Goal: Information Seeking & Learning: Learn about a topic

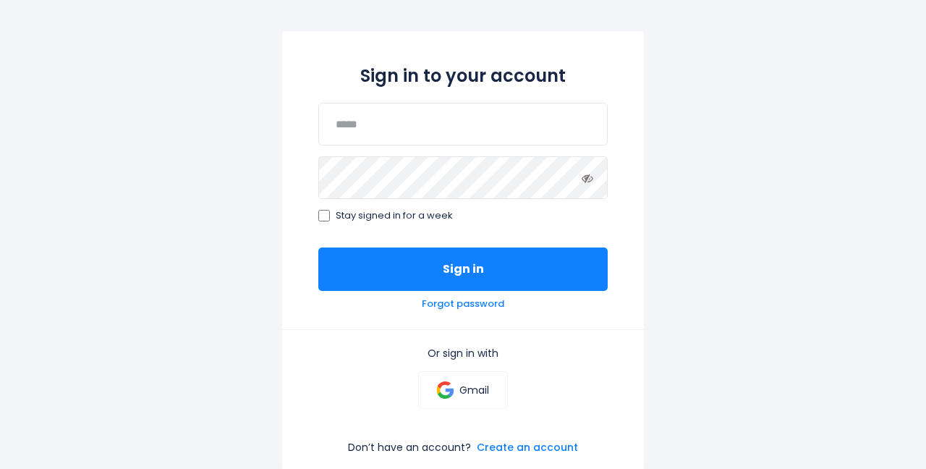
scroll to position [135, 0]
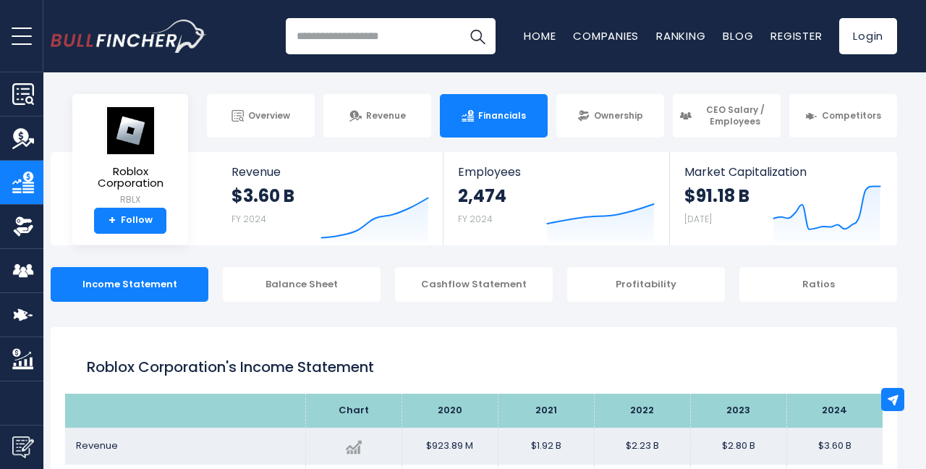
click at [393, 37] on input "search" at bounding box center [391, 36] width 210 height 36
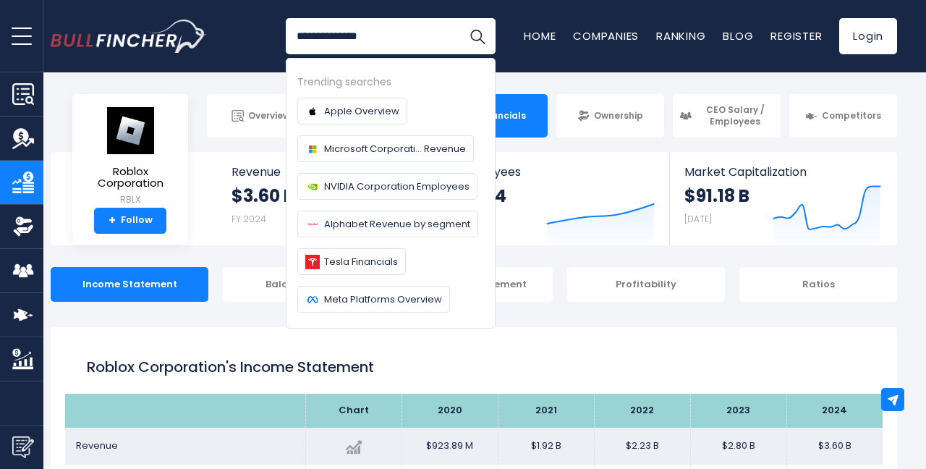
type input "**********"
click at [477, 36] on button "Search" at bounding box center [477, 36] width 36 height 36
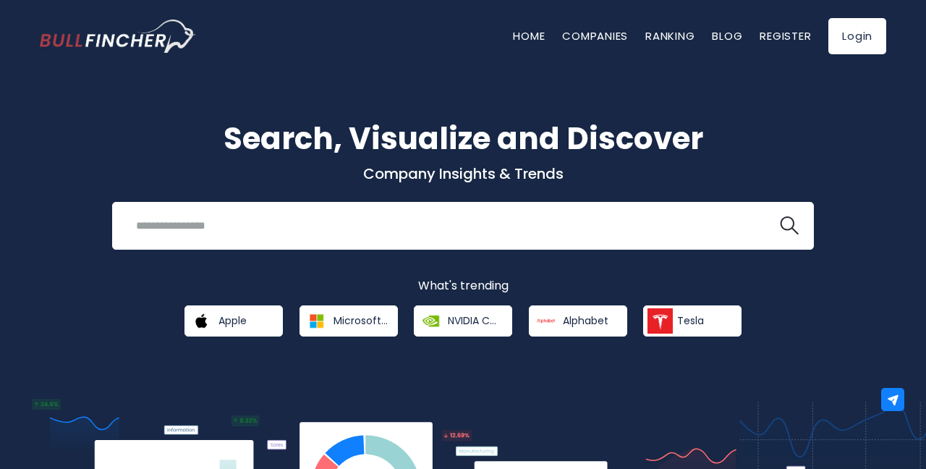
click at [396, 326] on link "Microsoft Corporation" at bounding box center [348, 320] width 98 height 31
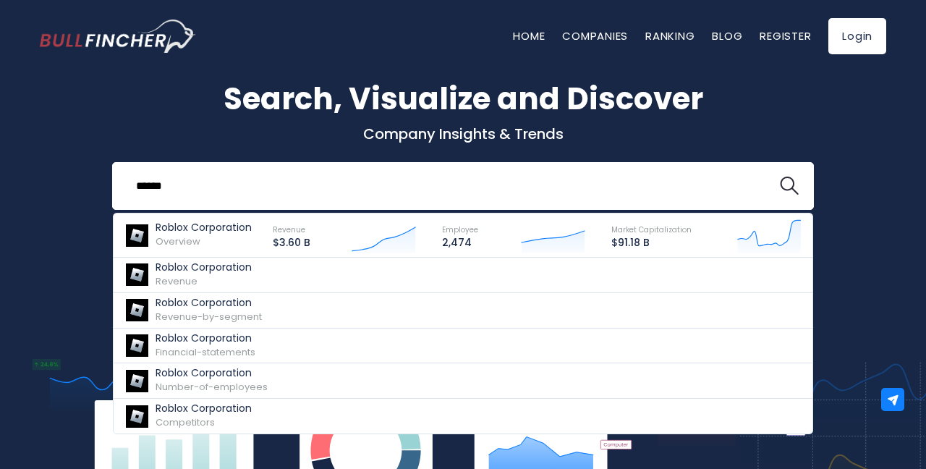
scroll to position [40, 0]
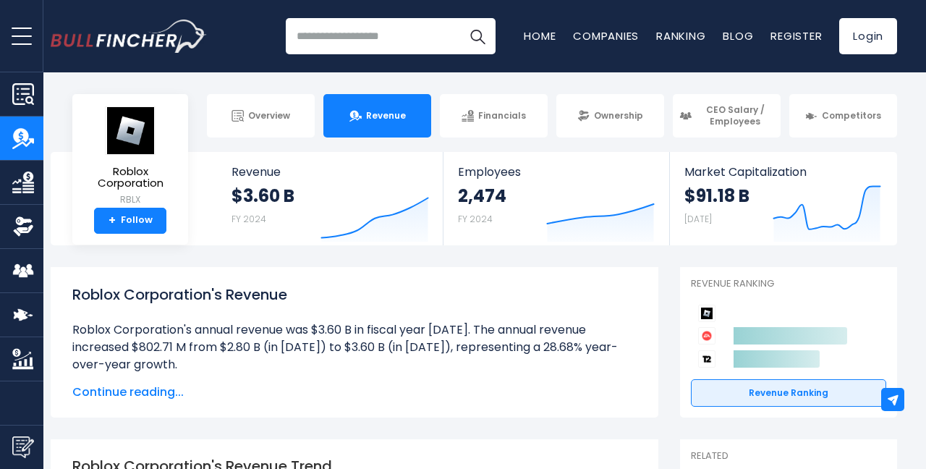
click at [769, 391] on link "Revenue Ranking" at bounding box center [788, 392] width 195 height 27
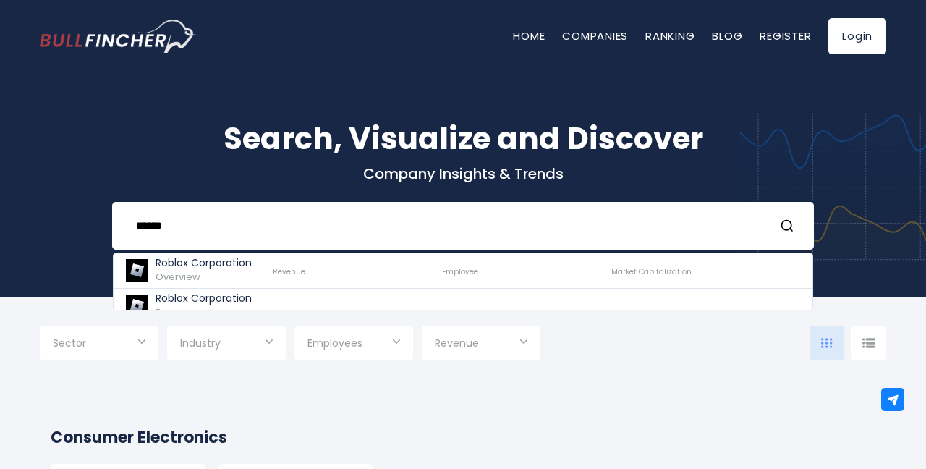
type input "******"
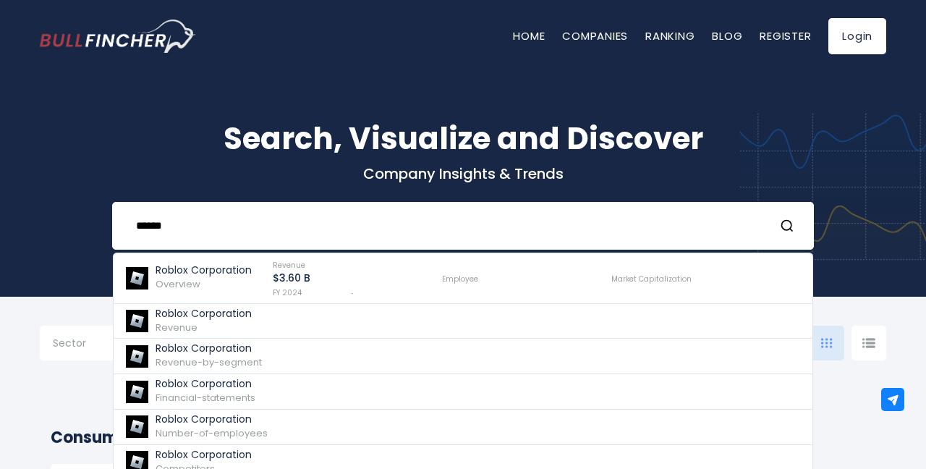
scroll to position [129, 0]
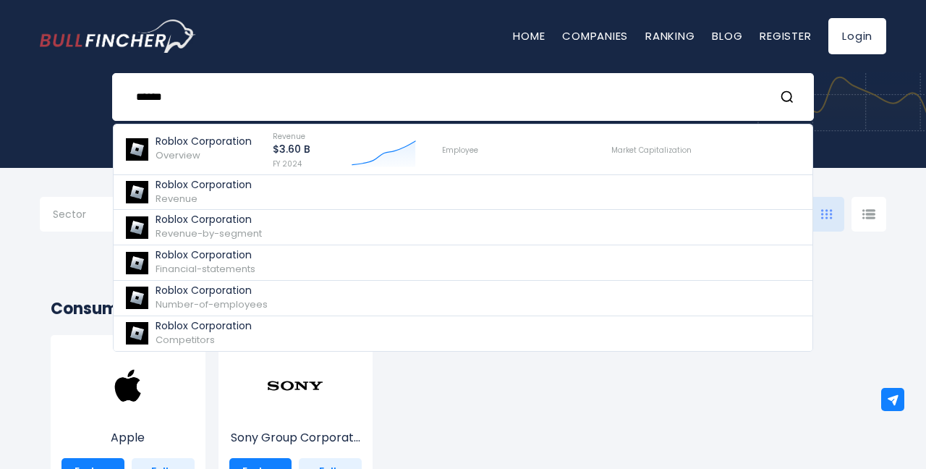
click at [161, 205] on span "Revenue" at bounding box center [176, 199] width 42 height 14
click at [154, 210] on link "Roblox Corporation Revenue" at bounding box center [463, 192] width 699 height 35
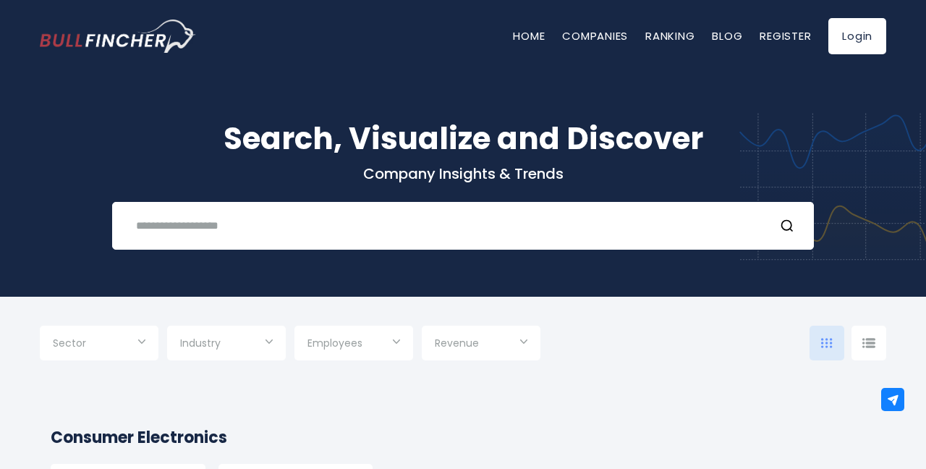
click at [797, 234] on button "Search" at bounding box center [789, 225] width 19 height 19
click at [785, 230] on circle "Search" at bounding box center [786, 225] width 9 height 9
click at [783, 234] on button "Search" at bounding box center [789, 225] width 19 height 19
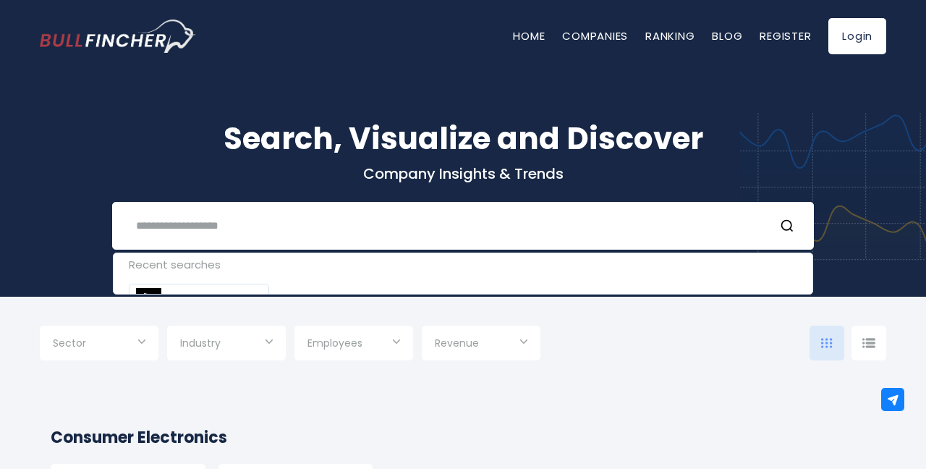
click at [783, 234] on button "Search" at bounding box center [789, 225] width 19 height 19
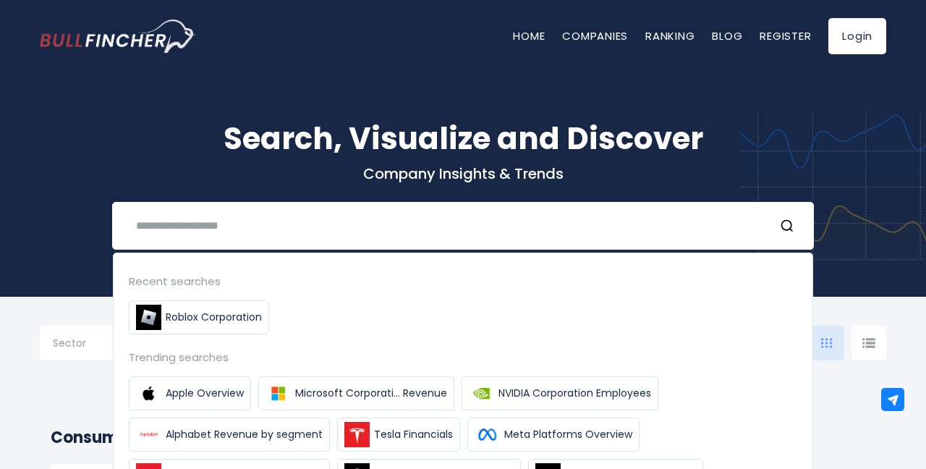
click at [783, 234] on button "Search" at bounding box center [789, 225] width 19 height 19
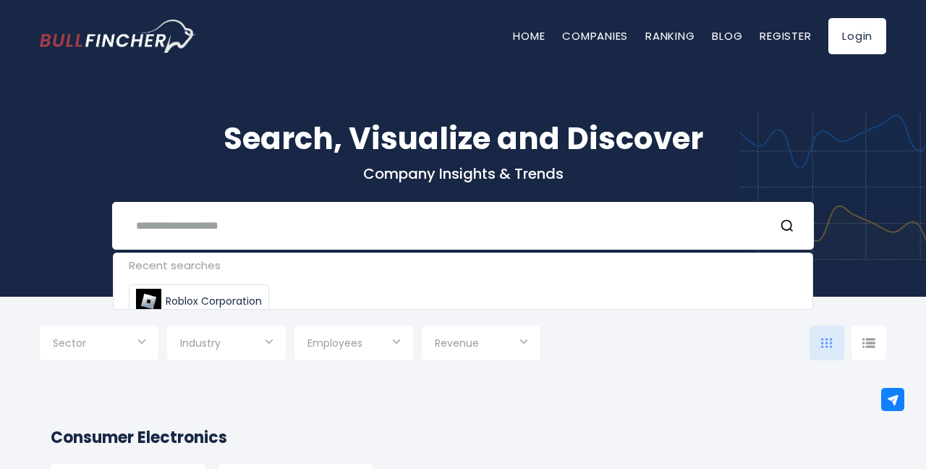
click at [783, 234] on button "Search" at bounding box center [789, 225] width 19 height 19
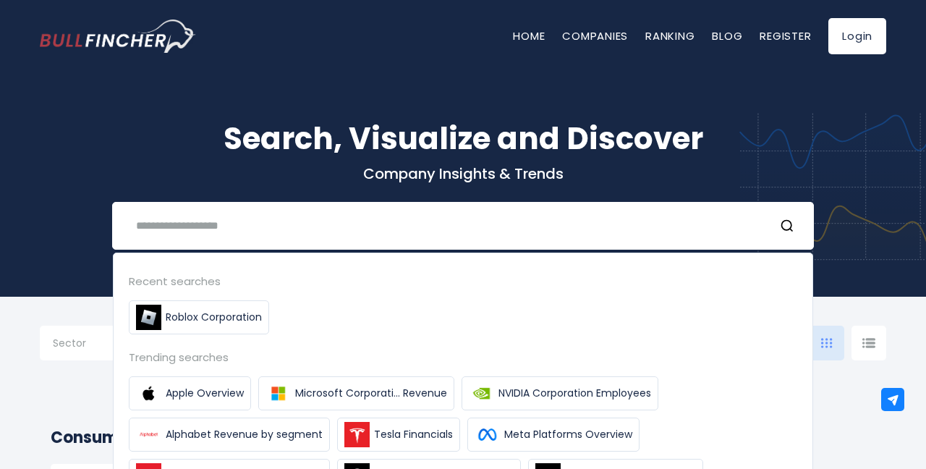
click at [783, 234] on button "Search" at bounding box center [789, 225] width 19 height 19
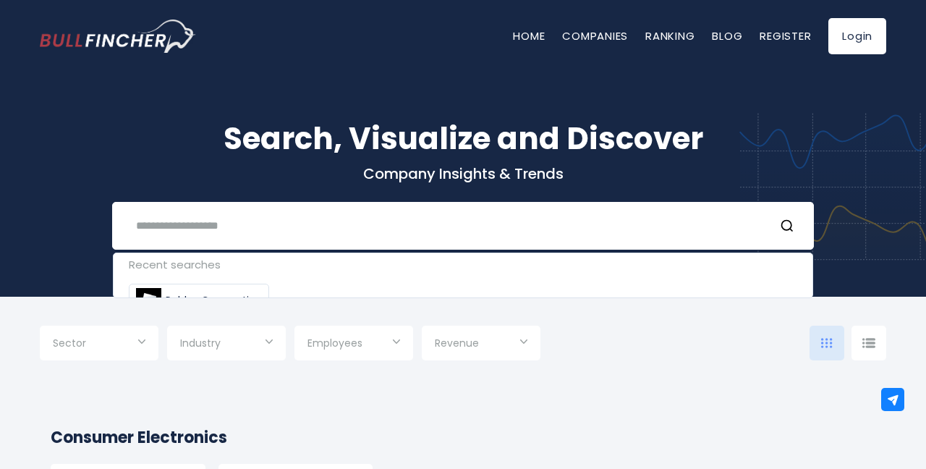
click at [783, 234] on button "Search" at bounding box center [789, 225] width 19 height 19
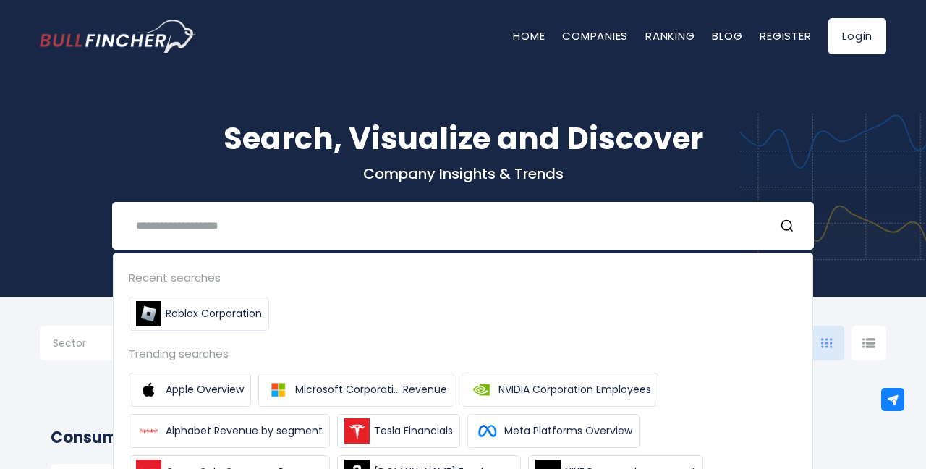
click at [783, 234] on button "Search" at bounding box center [789, 225] width 19 height 19
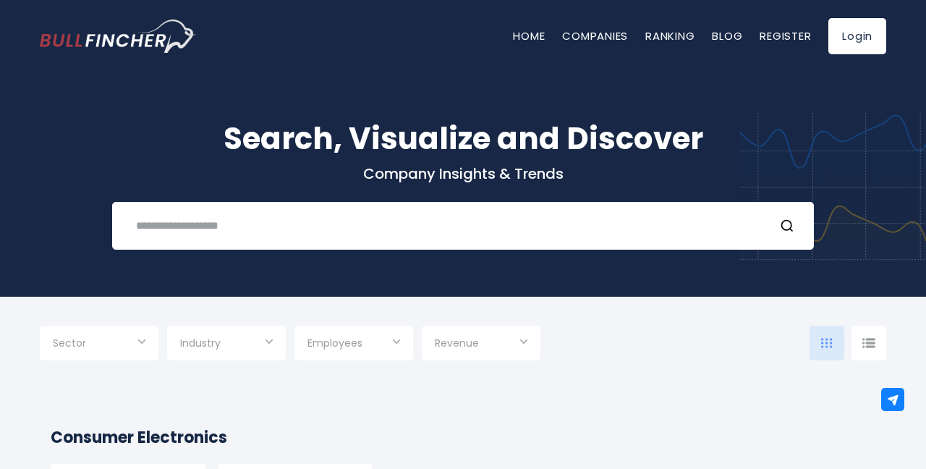
click at [791, 229] on icon "Search" at bounding box center [787, 225] width 14 height 14
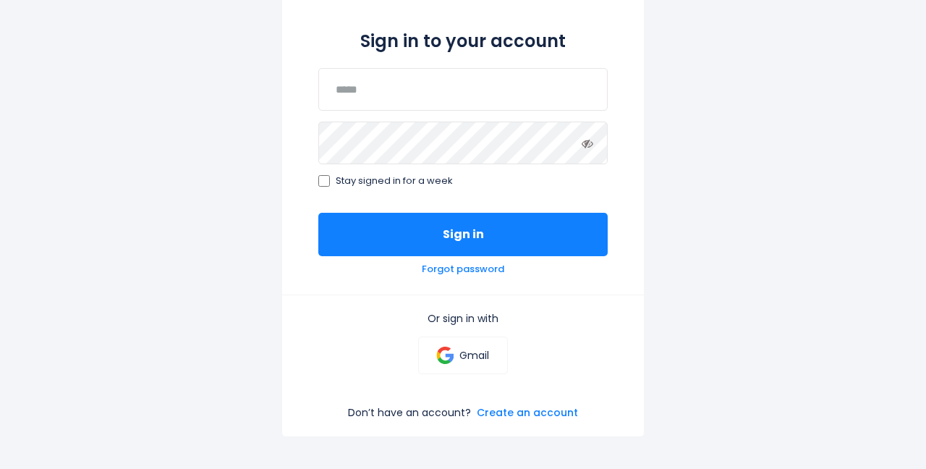
scroll to position [160, 0]
click at [497, 406] on link "Create an account" at bounding box center [527, 412] width 101 height 13
